Goal: Information Seeking & Learning: Learn about a topic

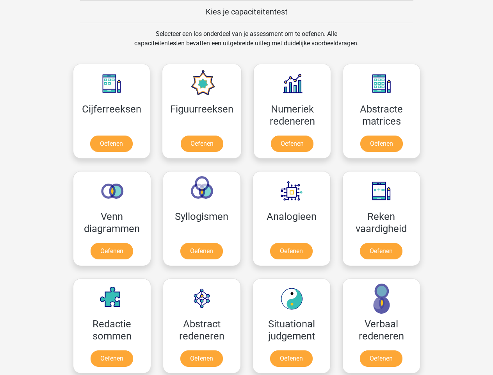
scroll to position [302, 0]
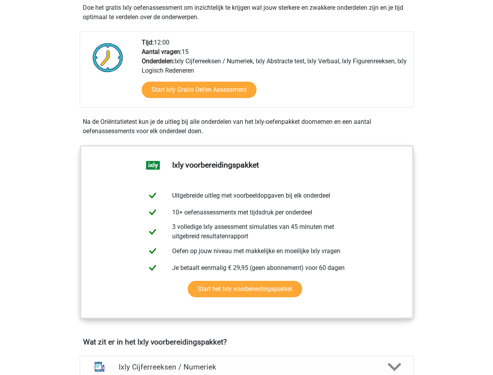
scroll to position [179, 0]
